Goal: Information Seeking & Learning: Learn about a topic

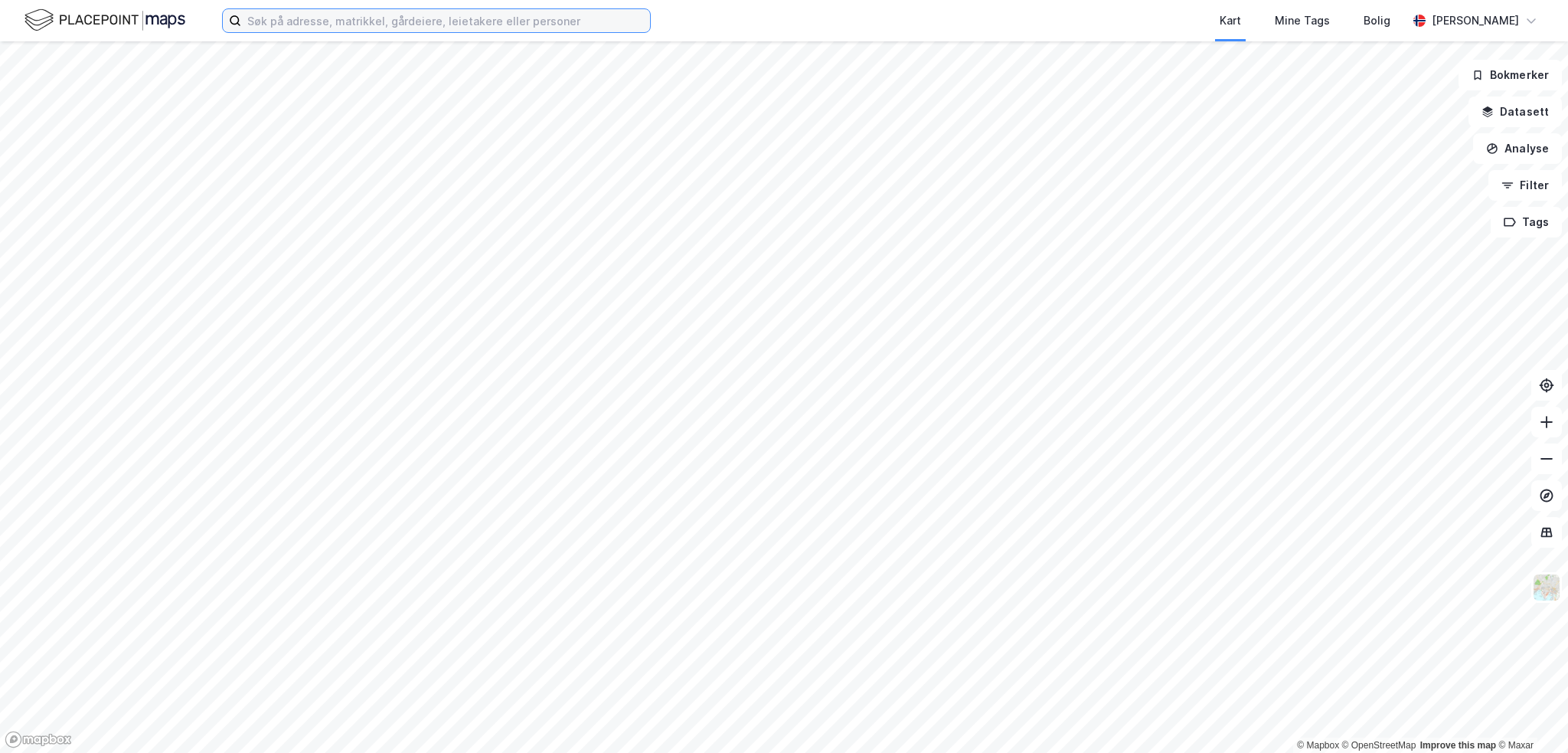
click at [456, 27] on input at bounding box center [446, 20] width 409 height 23
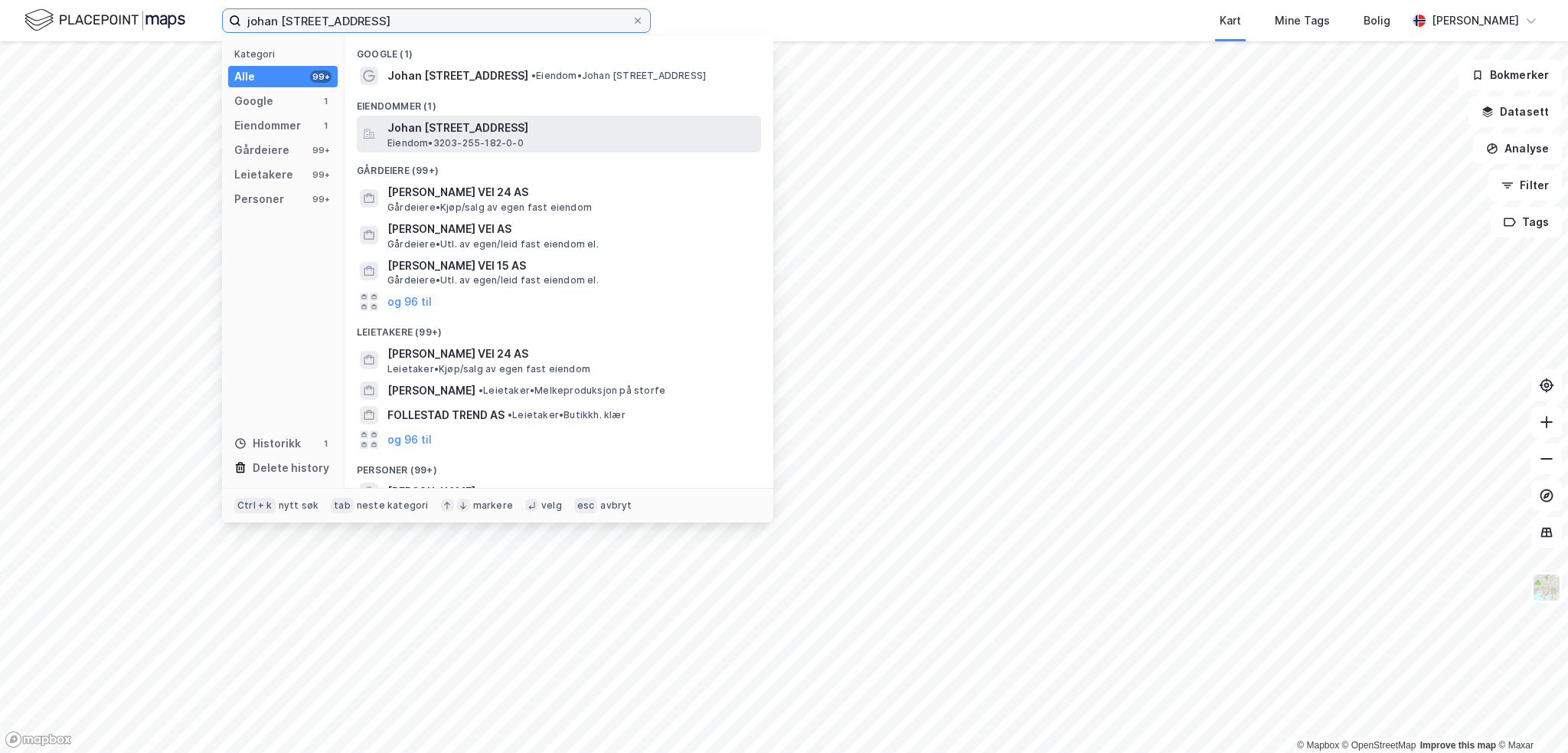
type input "johan [STREET_ADDRESS]"
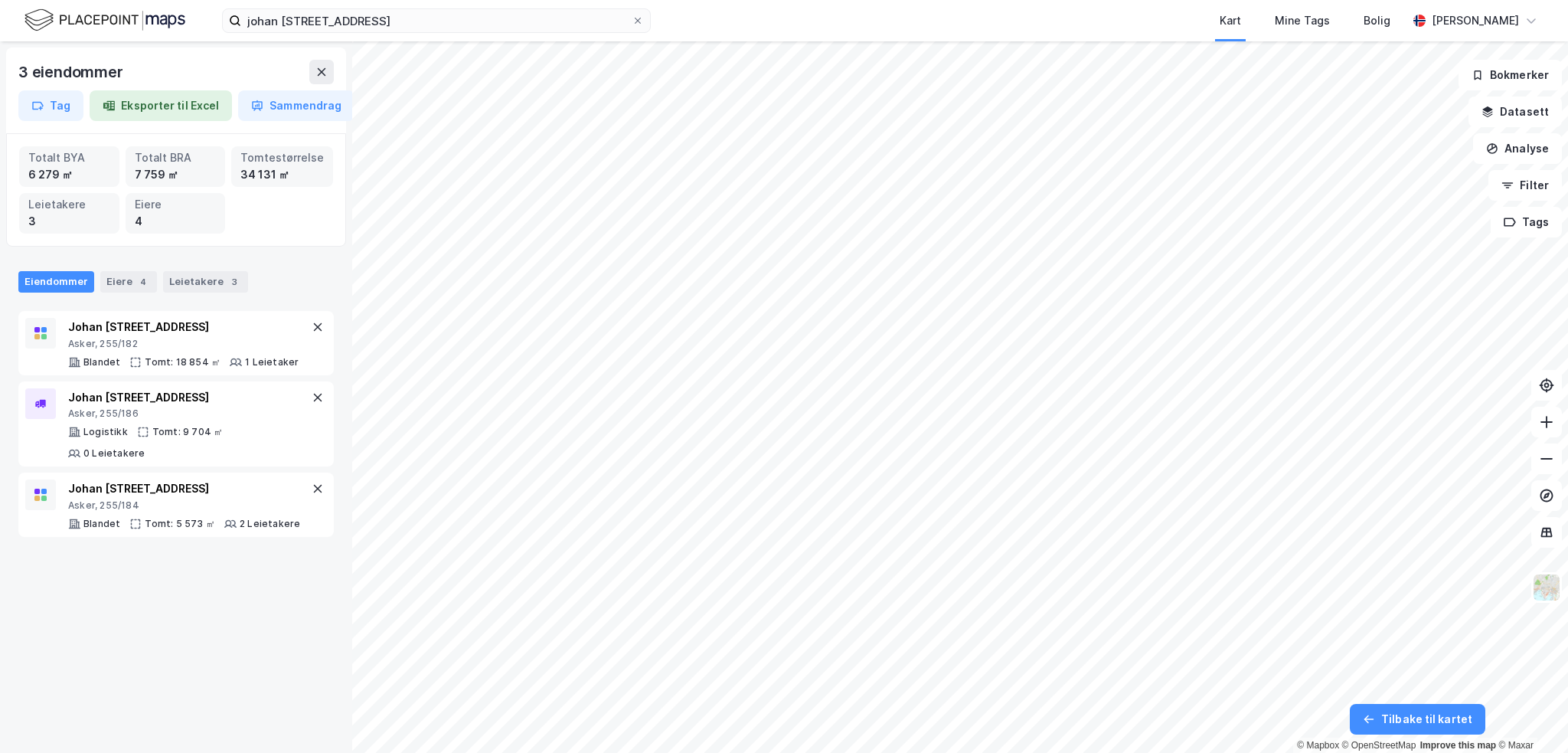
drag, startPoint x: 183, startPoint y: 702, endPoint x: 181, endPoint y: 693, distance: 9.2
click at [183, 701] on div "3 eiendommer Tag Eksporter til Excel Sammendrag Totalt BYA 6 279 ㎡ Totalt BRA 7…" at bounding box center [176, 397] width 352 height 711
click at [637, 21] on icon at bounding box center [638, 21] width 6 height 6
click at [632, 21] on input "johan [STREET_ADDRESS]" at bounding box center [436, 20] width 390 height 23
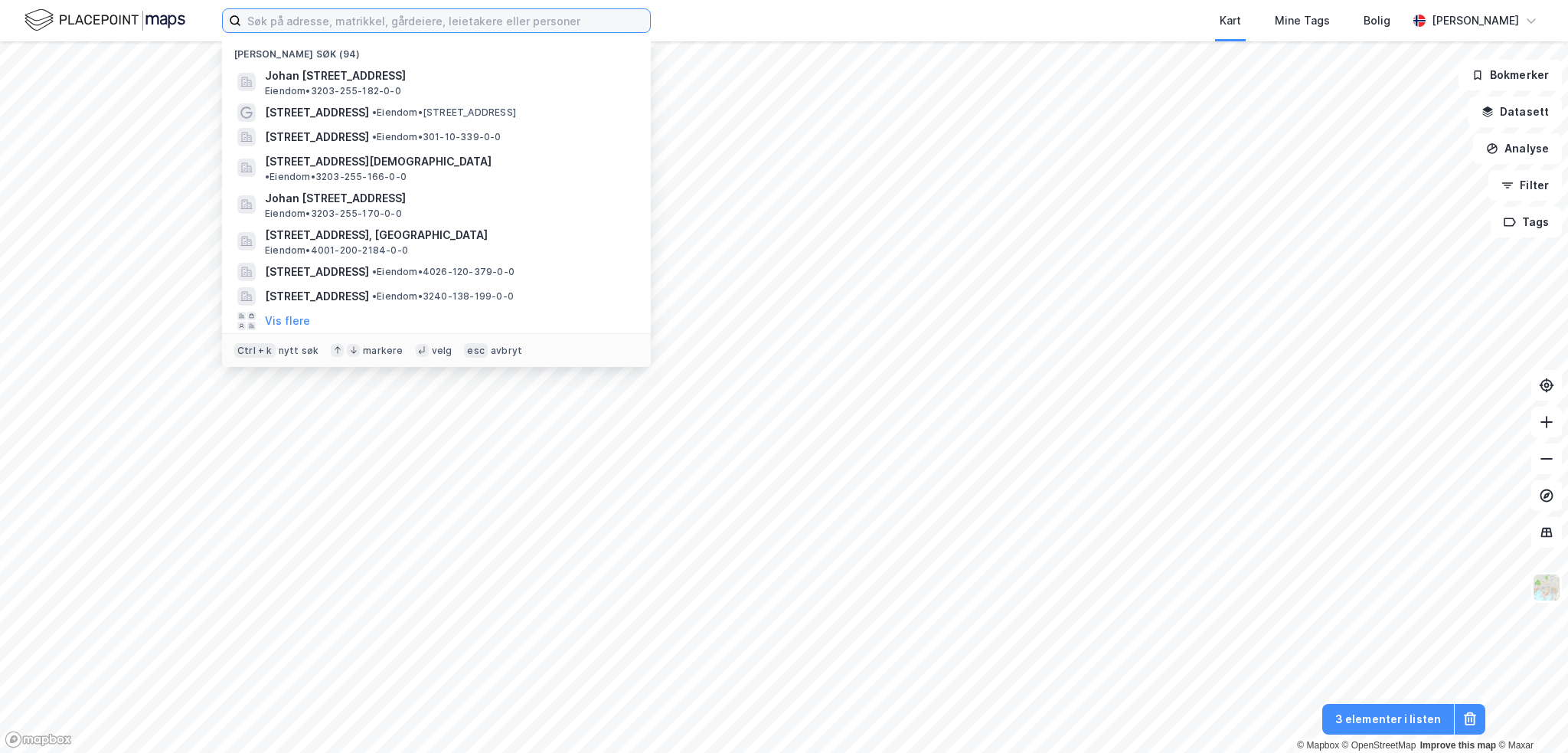
click at [535, 23] on input at bounding box center [446, 20] width 409 height 23
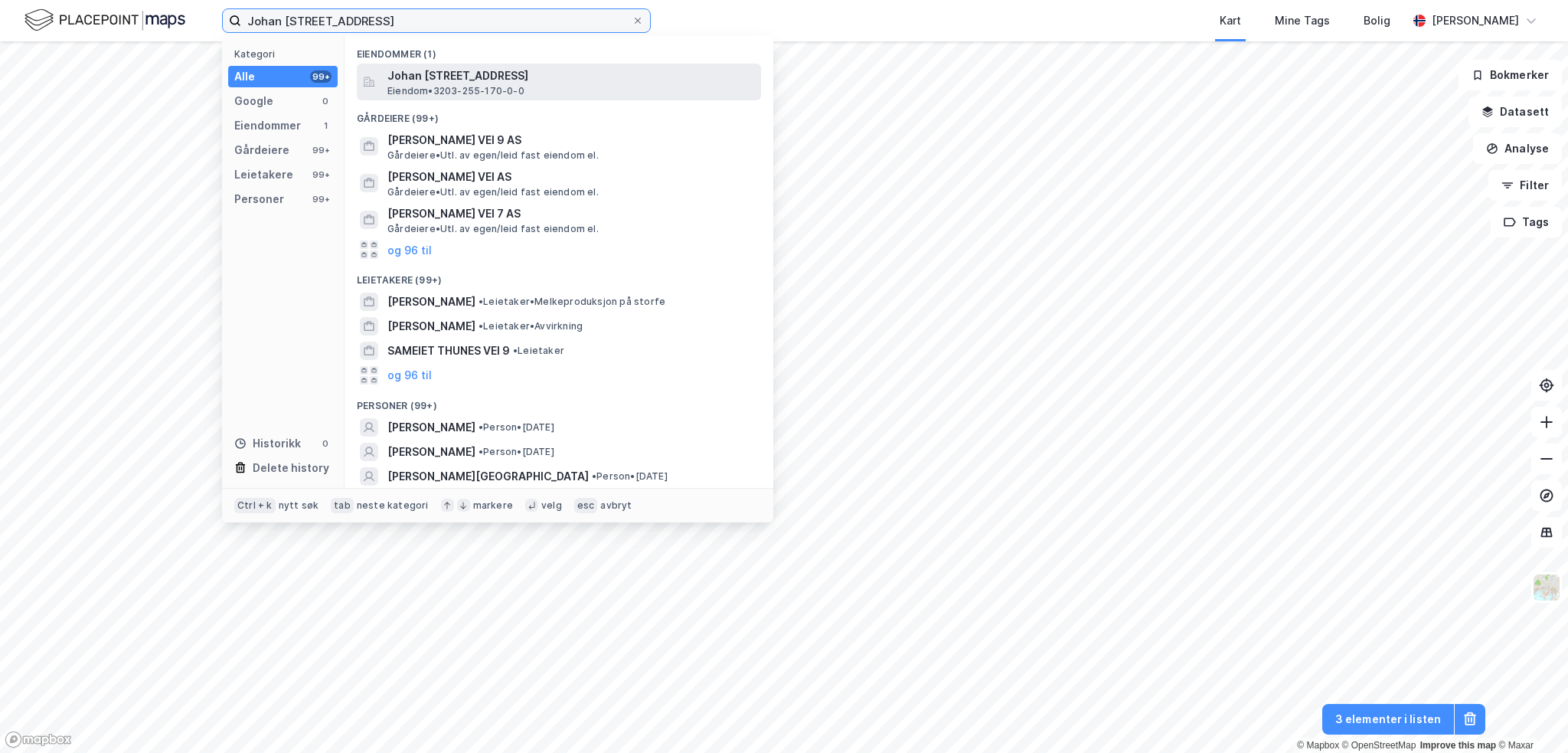
type input "Johan [STREET_ADDRESS]"
click at [482, 90] on span "Eiendom • 3203-255-170-0-0" at bounding box center [456, 91] width 137 height 12
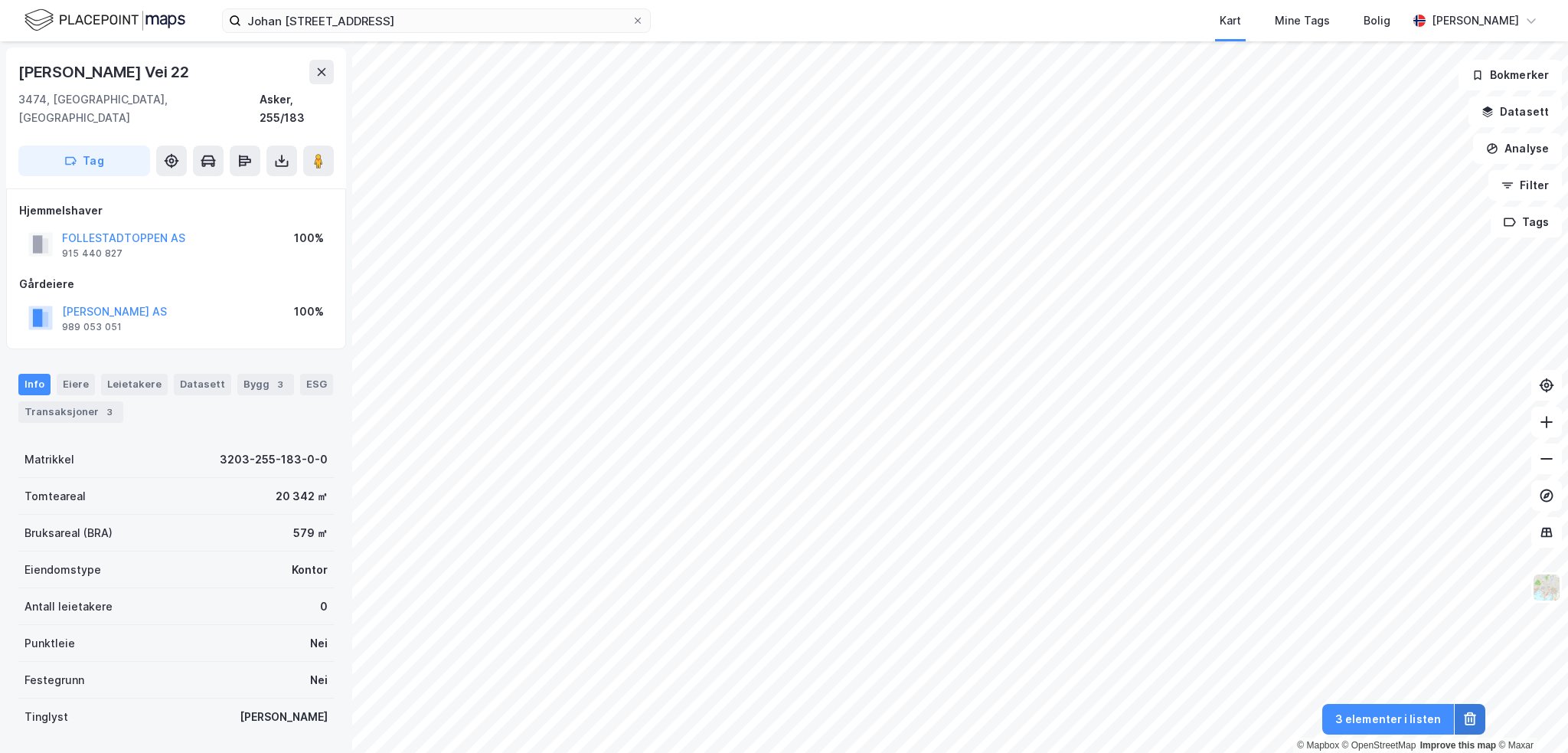
click at [1470, 719] on icon at bounding box center [1470, 718] width 15 height 15
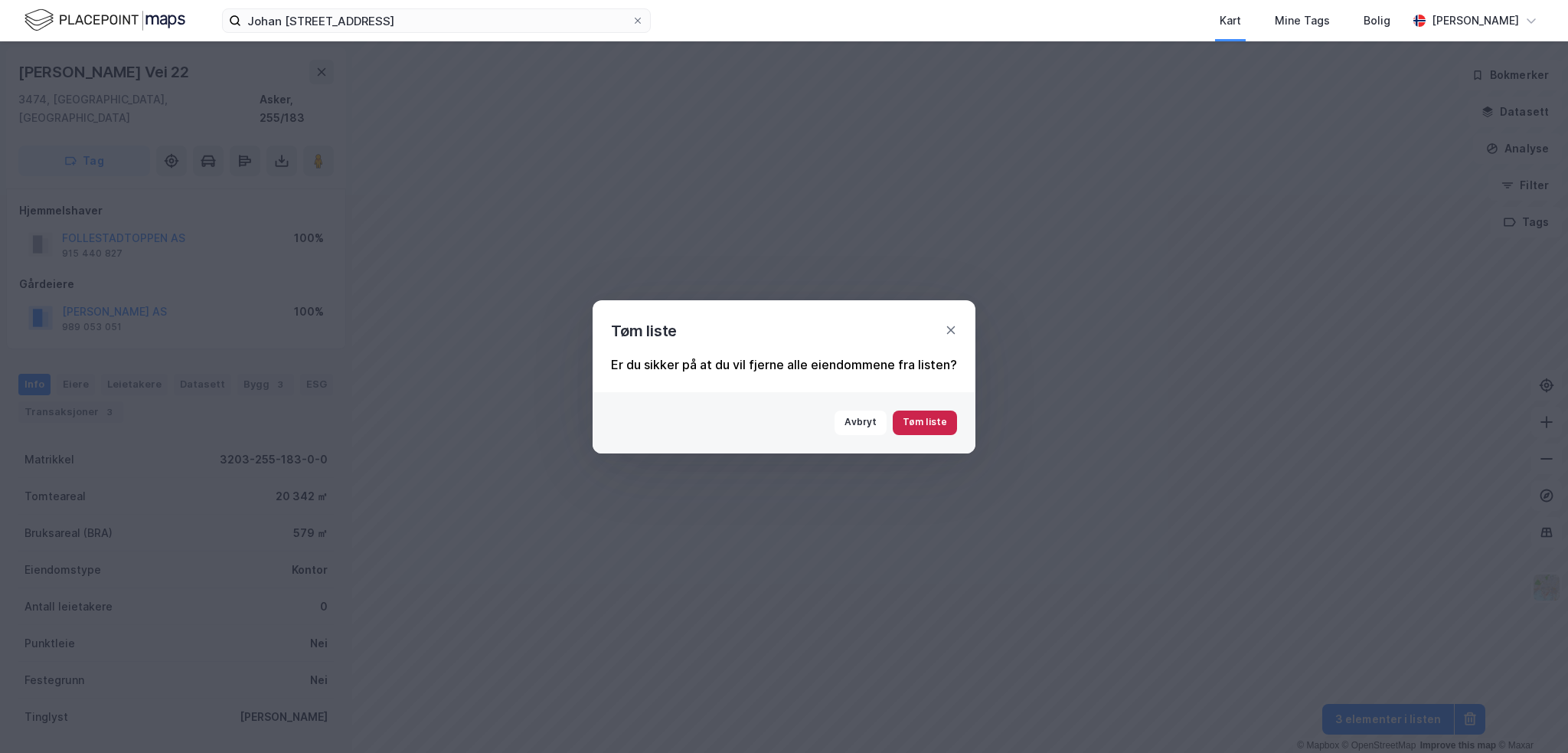
click at [934, 426] on button "Tøm liste" at bounding box center [925, 422] width 64 height 24
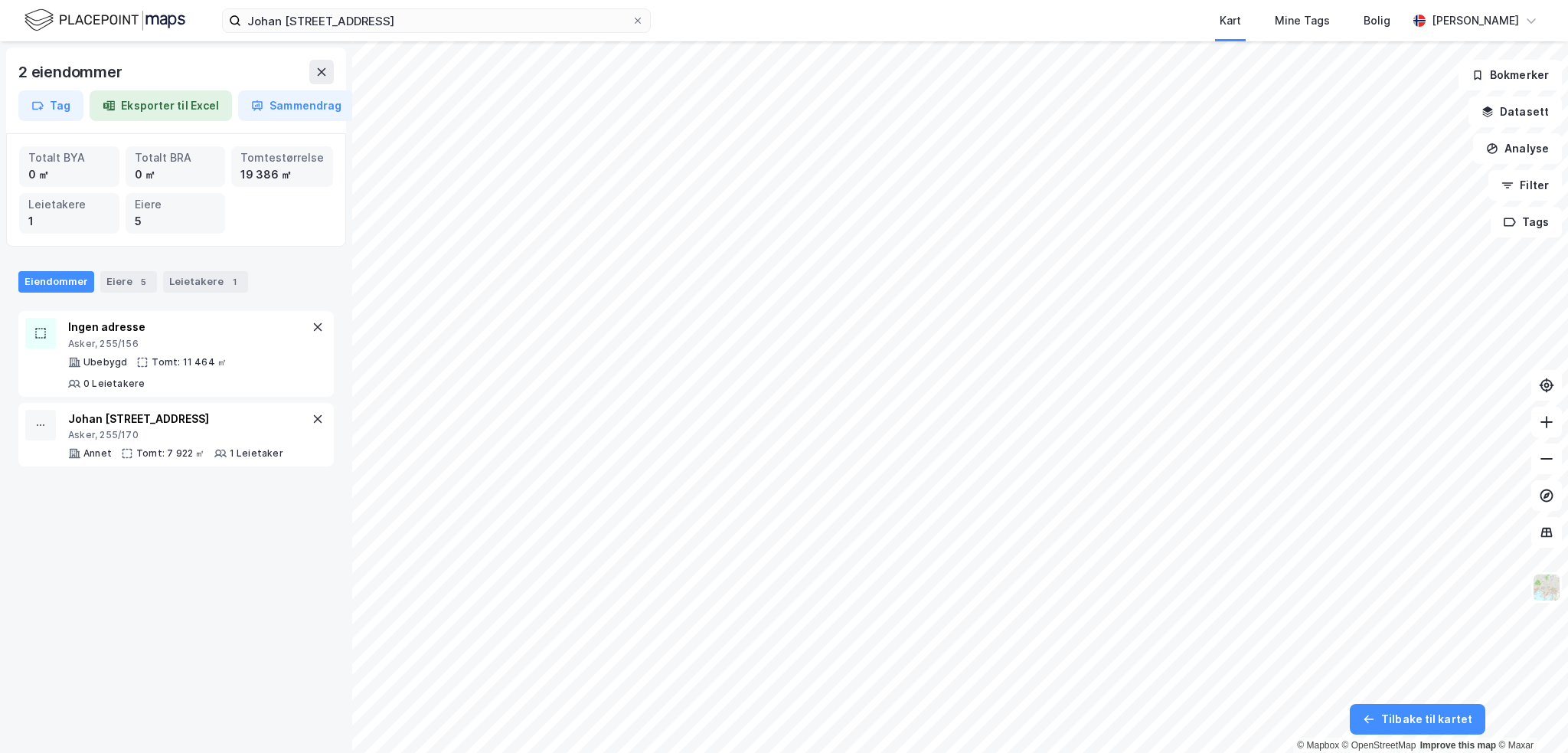
click at [170, 639] on div "2 eiendommer Tag Eksporter til Excel Sammendrag Totalt BYA 0 ㎡ Totalt BRA 0 ㎡ T…" at bounding box center [176, 397] width 352 height 711
